Goal: Find specific page/section: Find specific page/section

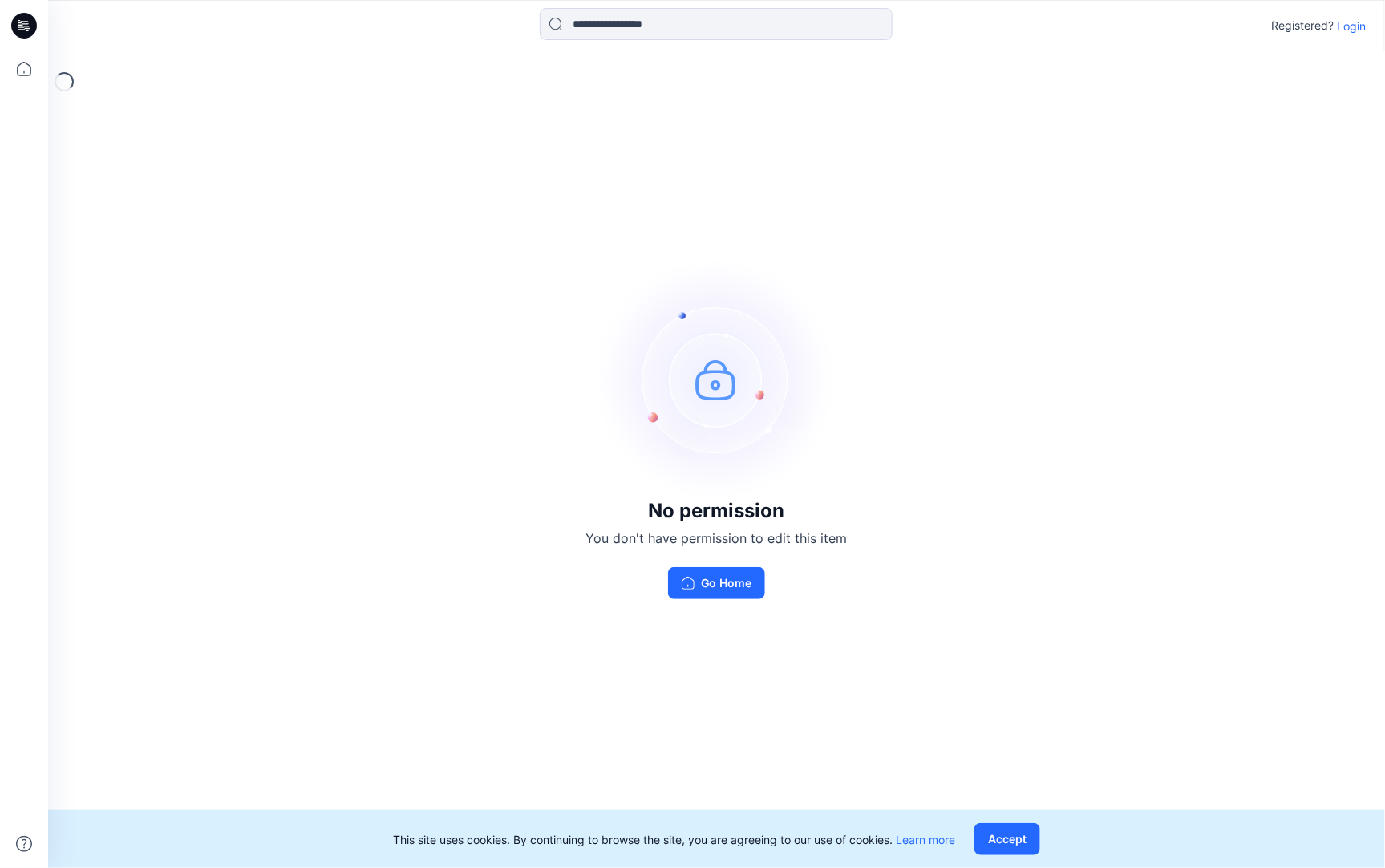
click at [1348, 23] on p "Login" at bounding box center [1352, 26] width 29 height 17
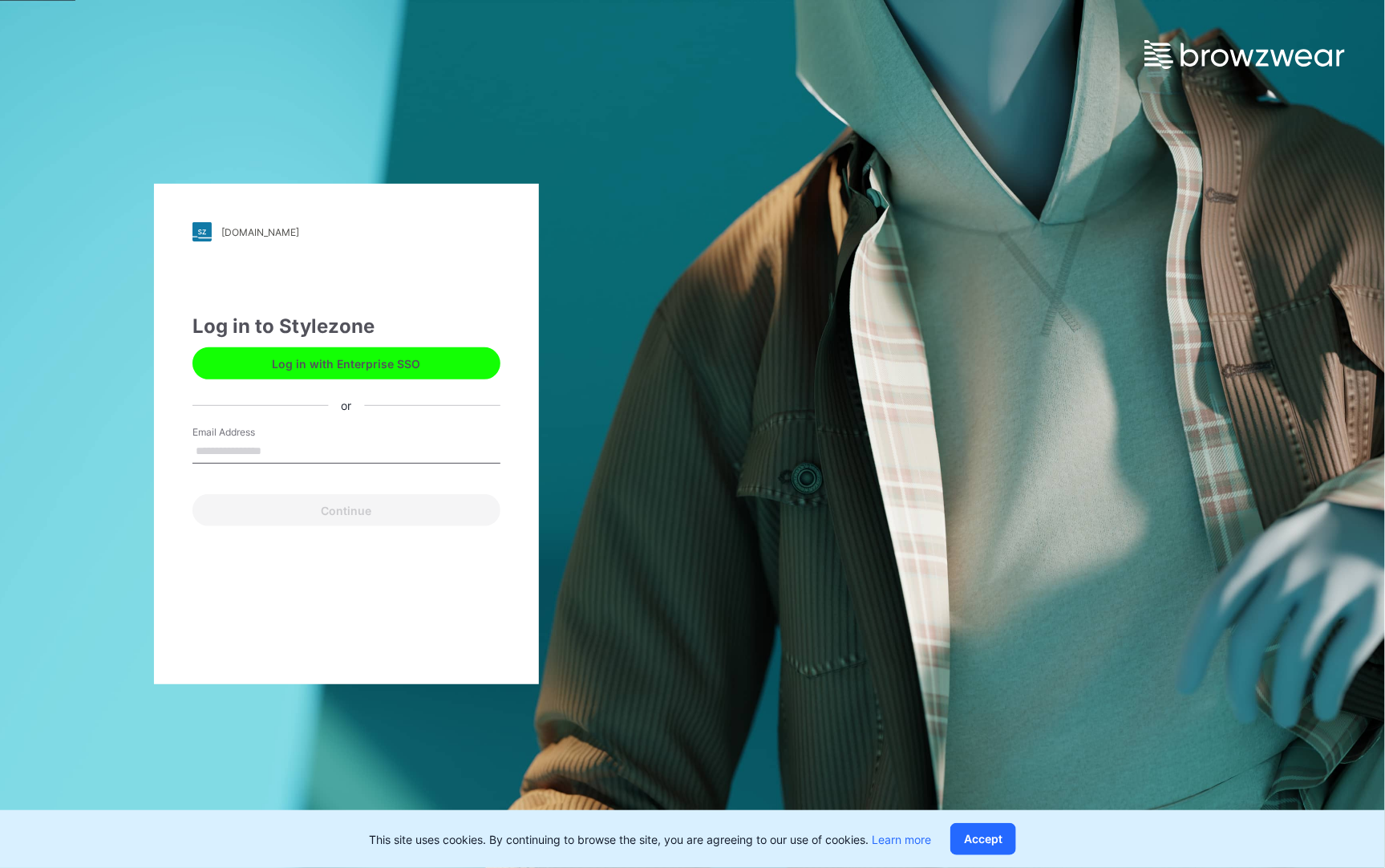
click at [379, 449] on input "Email Address" at bounding box center [346, 452] width 308 height 24
type input "**********"
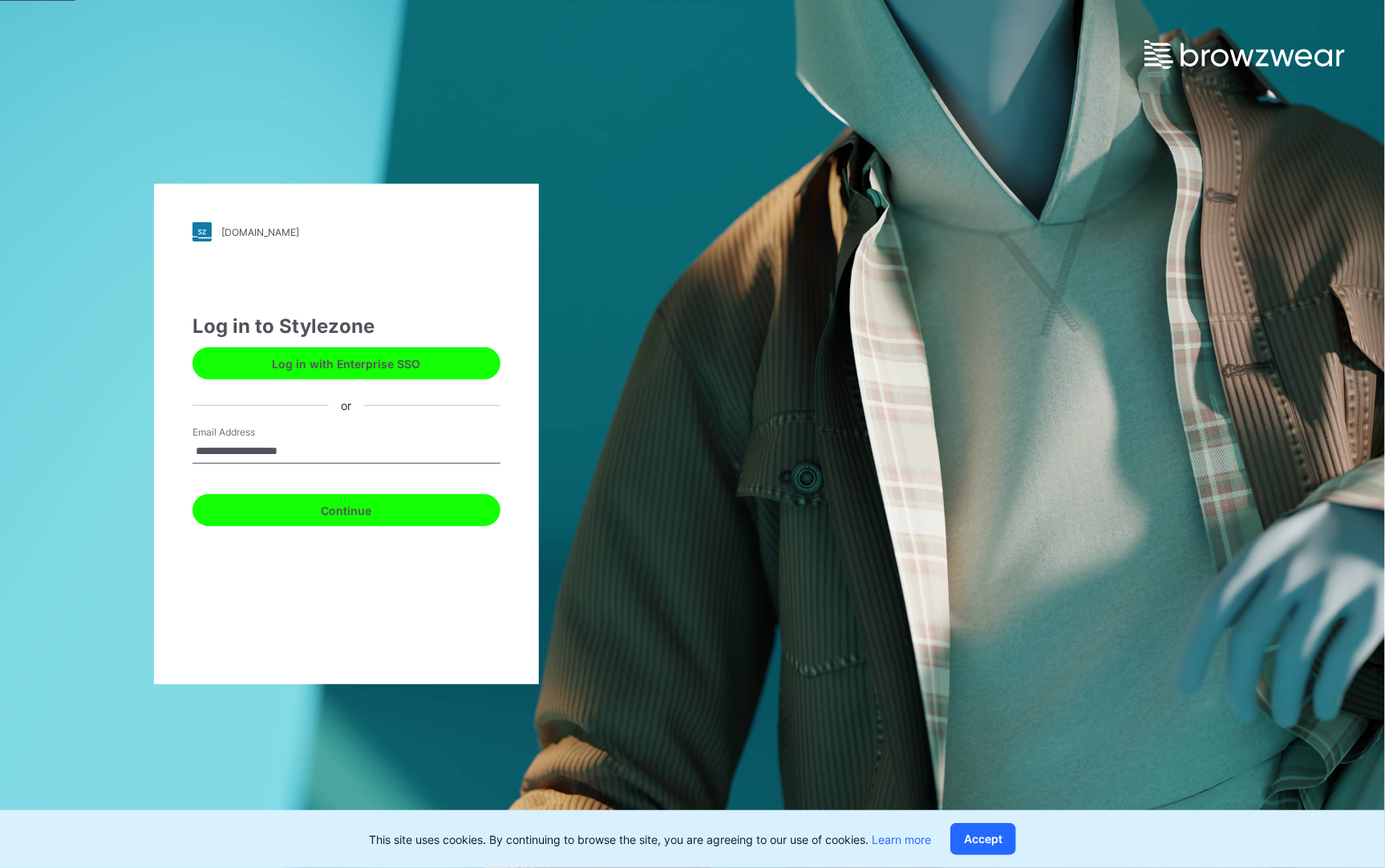
click at [367, 501] on button "Continue" at bounding box center [346, 510] width 308 height 32
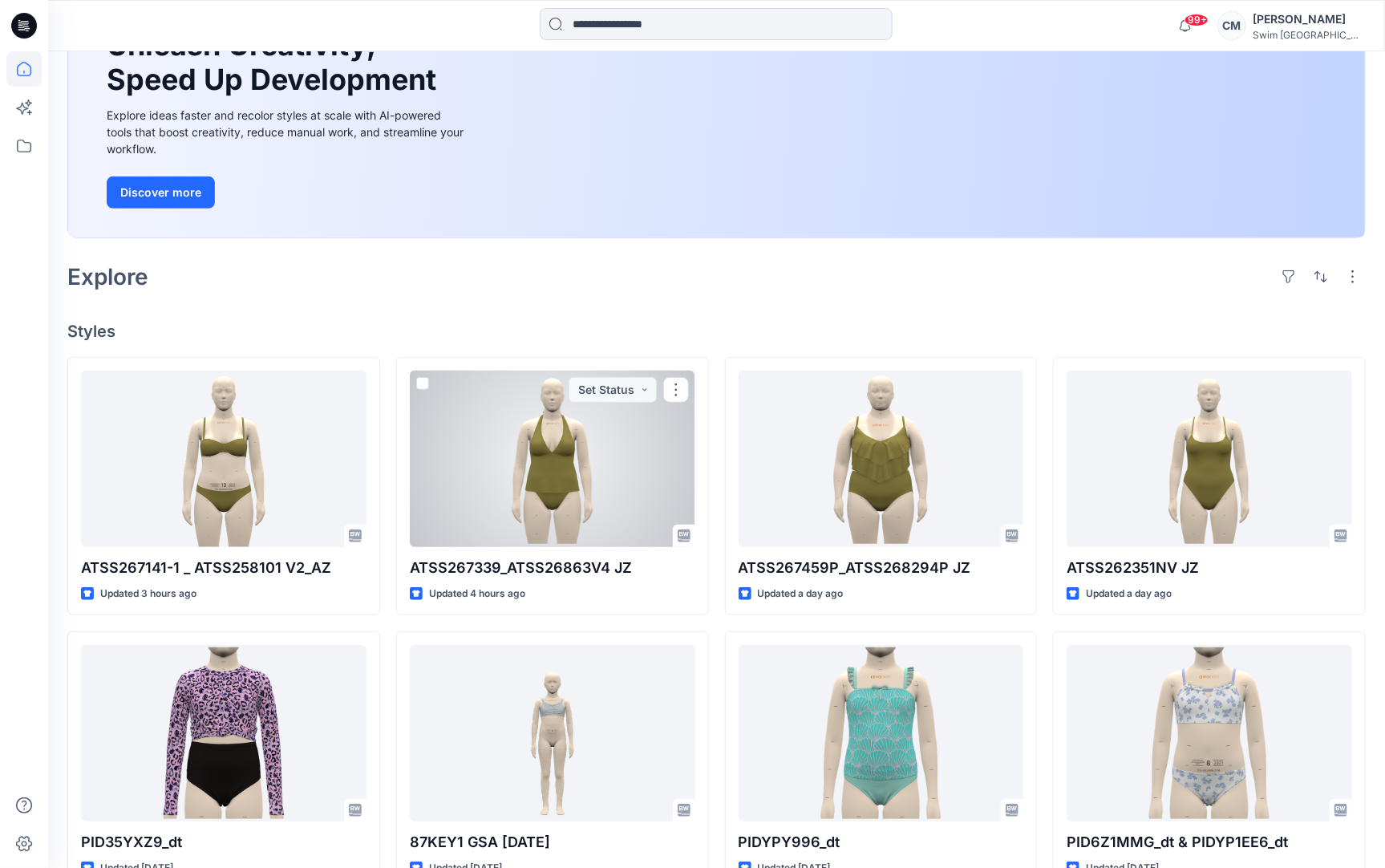
scroll to position [177, 0]
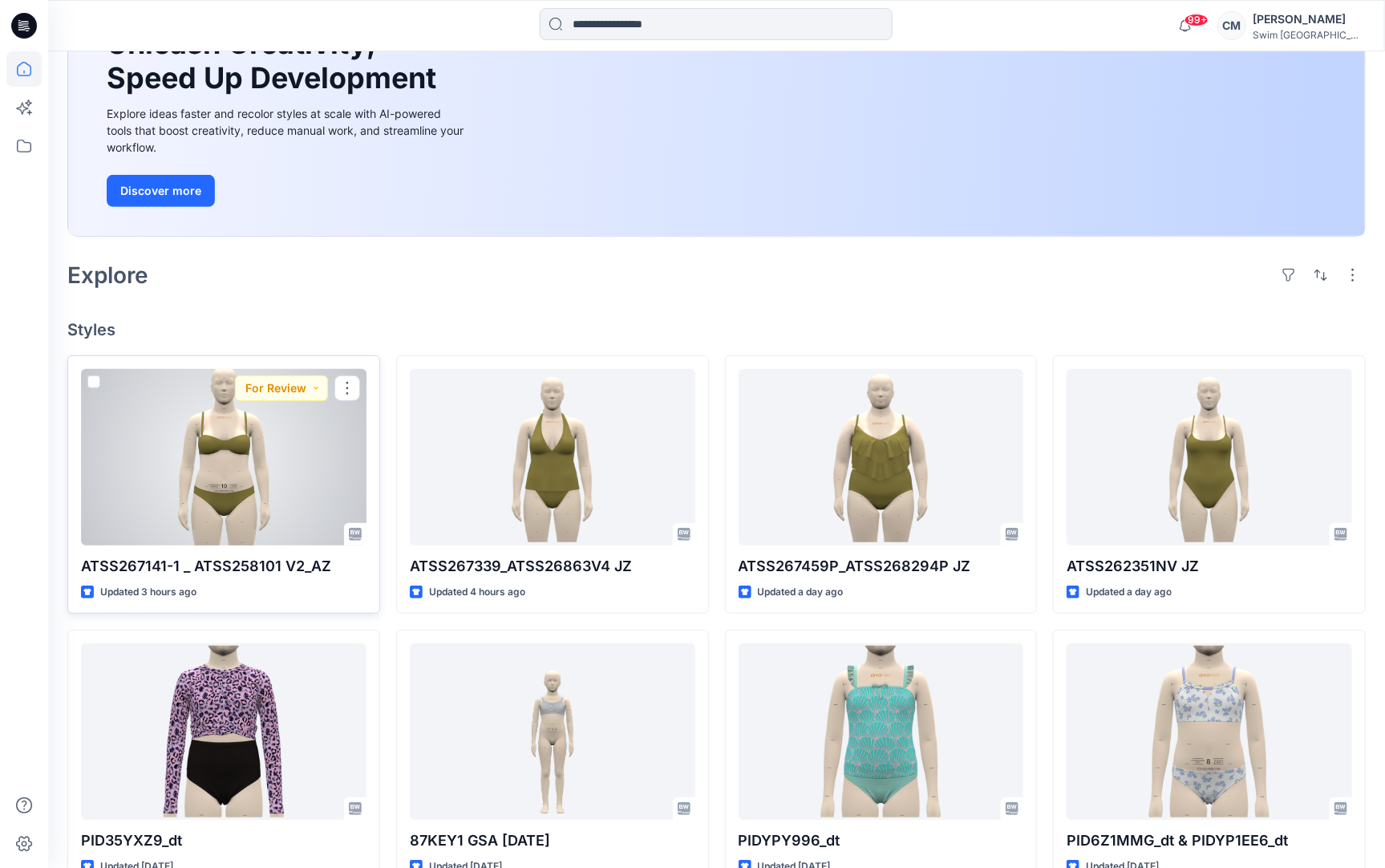
click at [271, 496] on div at bounding box center [224, 458] width 286 height 177
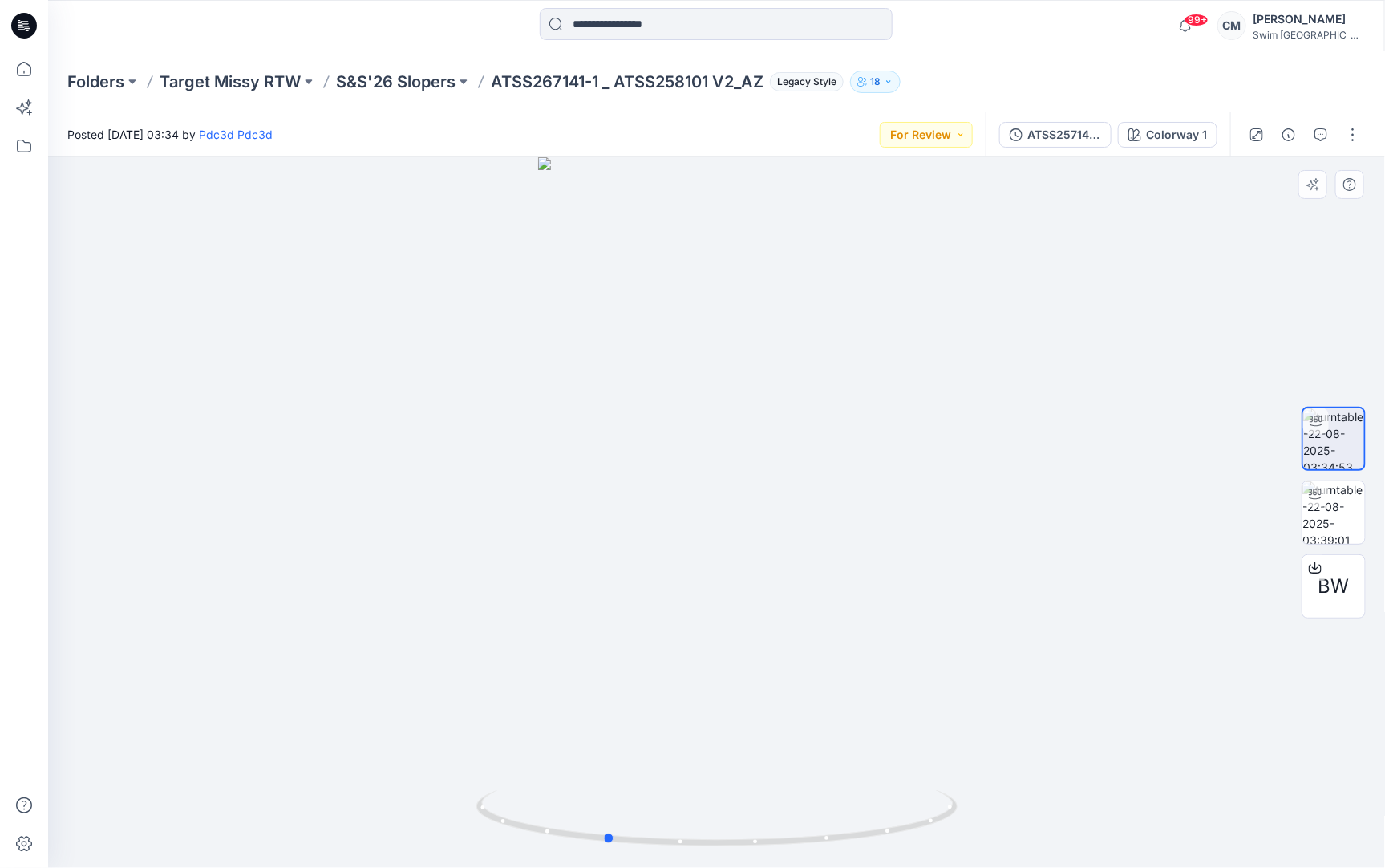
drag, startPoint x: 785, startPoint y: 720, endPoint x: 670, endPoint y: 720, distance: 115.0
click at [670, 720] on div at bounding box center [716, 513] width 1337 height 711
drag, startPoint x: 691, startPoint y: 410, endPoint x: 848, endPoint y: 377, distance: 160.4
click at [848, 377] on div at bounding box center [716, 513] width 1337 height 711
click at [264, 86] on p "Target Missy RTW" at bounding box center [230, 82] width 141 height 23
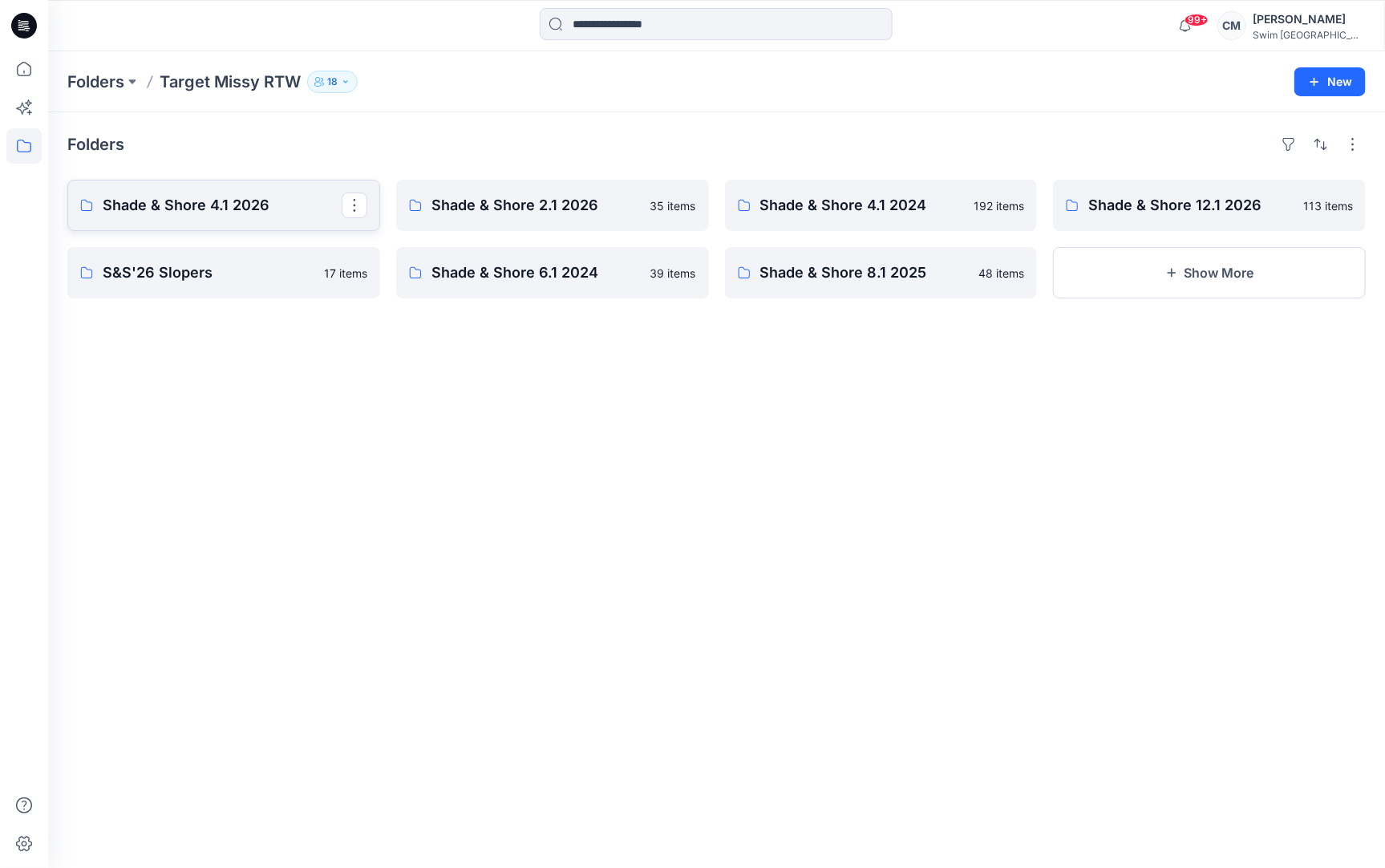
click at [308, 211] on p "Shade & Shore 4.1 2026" at bounding box center [222, 205] width 239 height 23
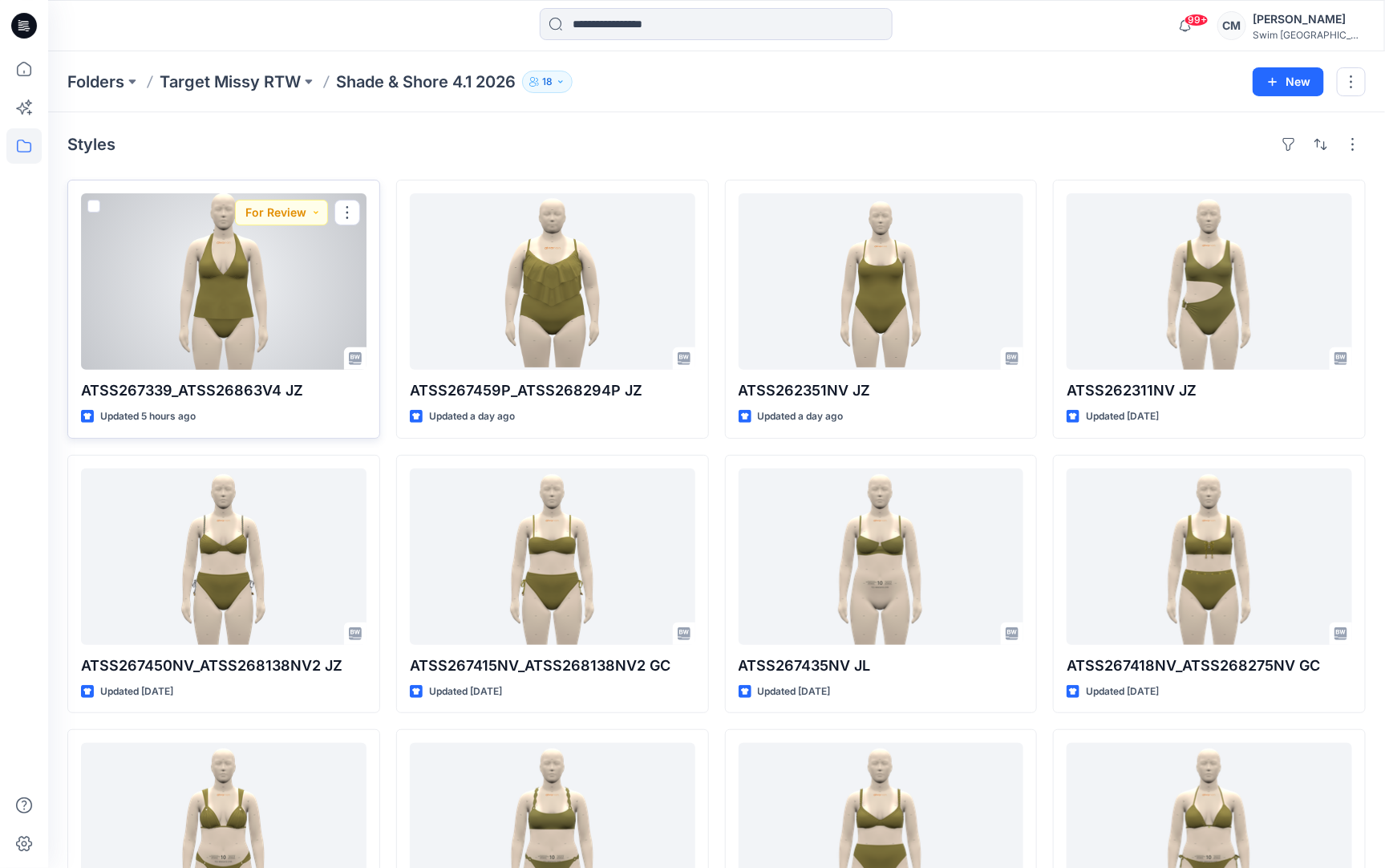
click at [260, 259] on div at bounding box center [224, 281] width 286 height 177
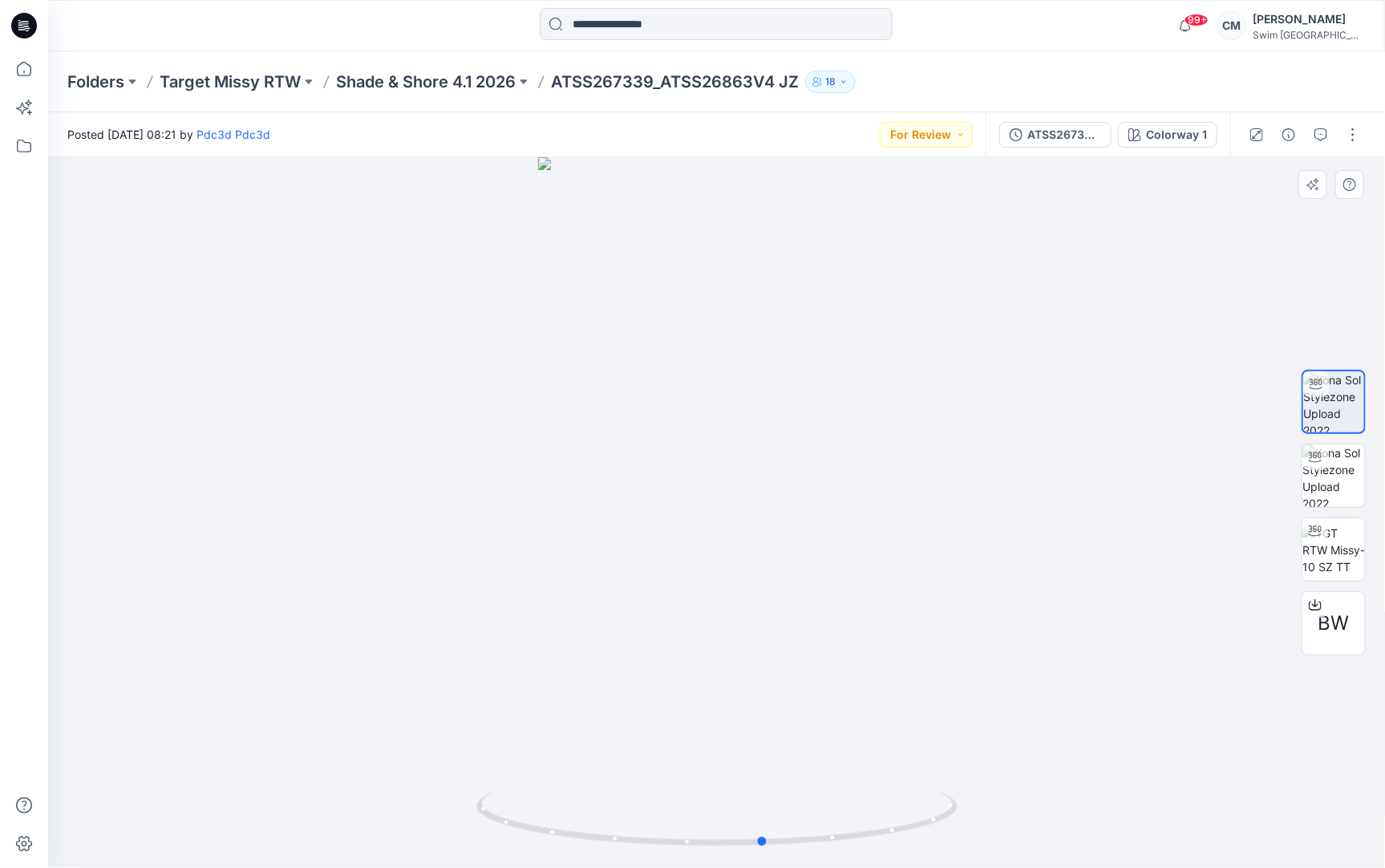
drag, startPoint x: 733, startPoint y: 494, endPoint x: 767, endPoint y: 488, distance: 34.5
click at [767, 488] on div at bounding box center [716, 513] width 1337 height 711
click at [949, 128] on button "For Review" at bounding box center [927, 135] width 93 height 26
